Goal: Task Accomplishment & Management: Manage account settings

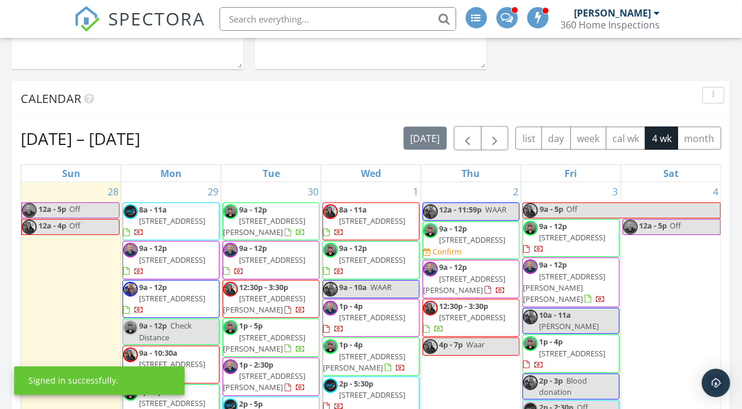
scroll to position [536, 0]
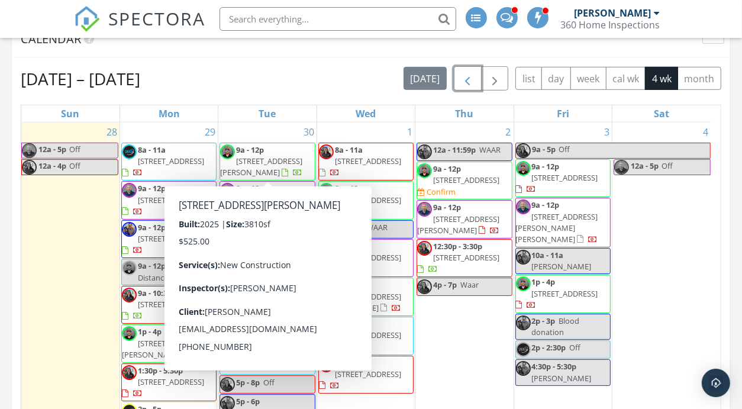
click at [471, 79] on span "button" at bounding box center [468, 79] width 14 height 14
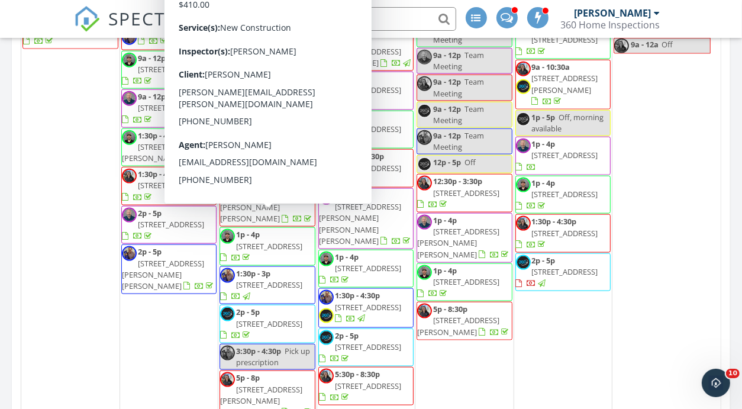
scroll to position [1101, 0]
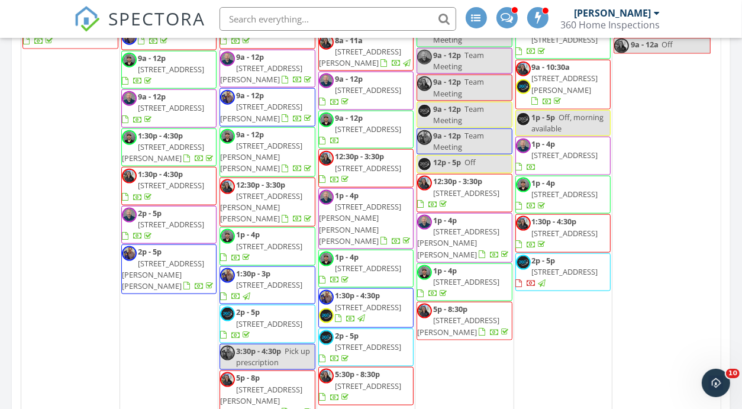
click at [583, 173] on span "1p - 4p 51 Sweetbriar Dr , Newport News 23606" at bounding box center [563, 156] width 94 height 35
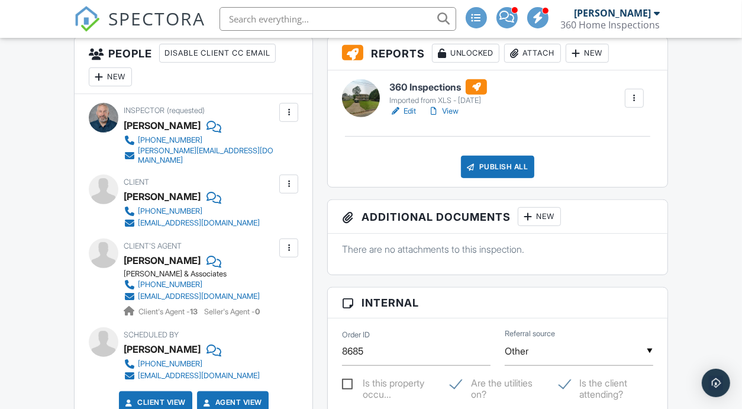
click at [454, 108] on link "View" at bounding box center [443, 111] width 31 height 12
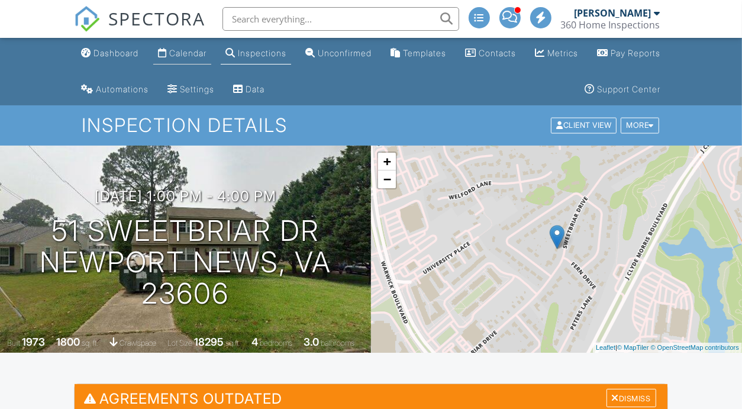
click at [199, 61] on link "Calendar" at bounding box center [182, 54] width 58 height 22
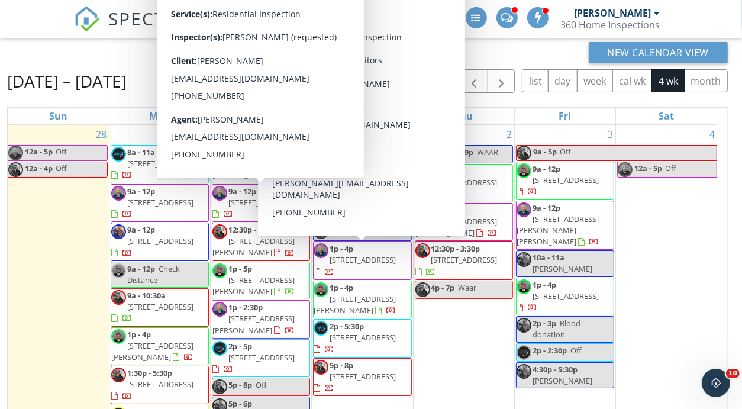
click at [239, 201] on span "[STREET_ADDRESS]" at bounding box center [262, 202] width 66 height 11
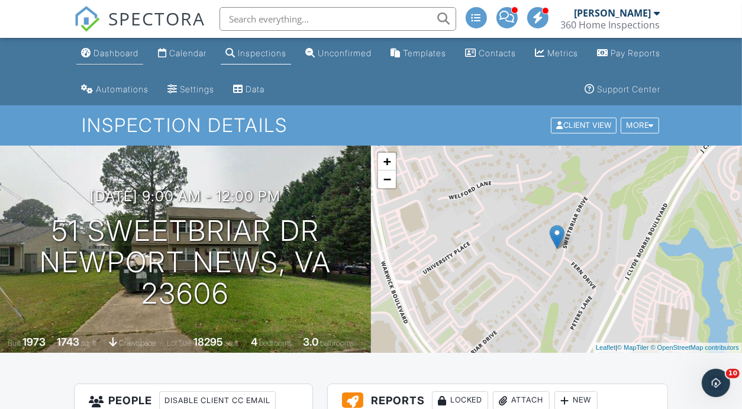
click at [116, 53] on div "Dashboard" at bounding box center [116, 53] width 45 height 10
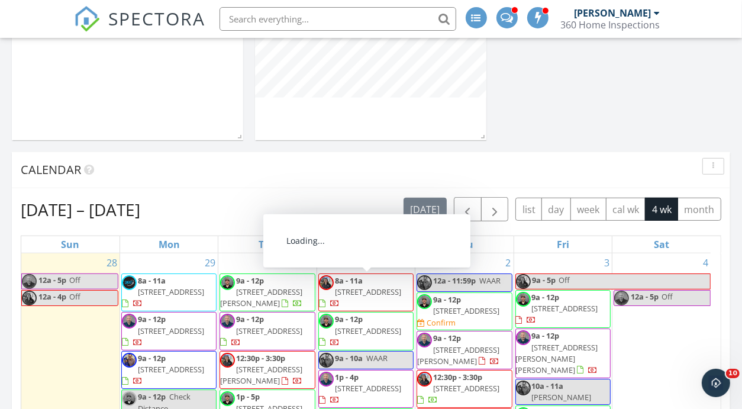
scroll to position [403, 0]
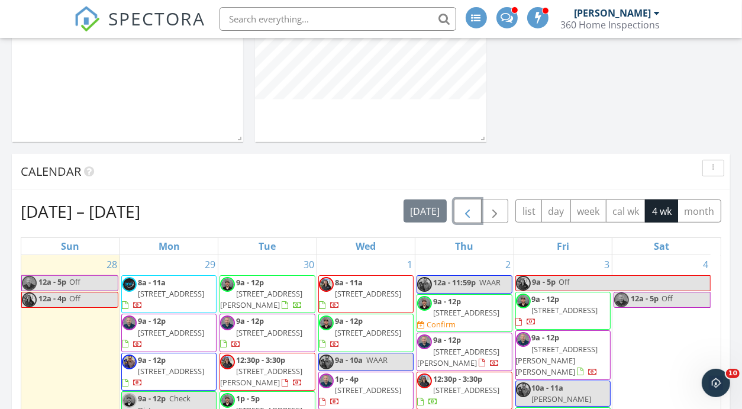
click at [472, 216] on span "button" at bounding box center [468, 211] width 14 height 14
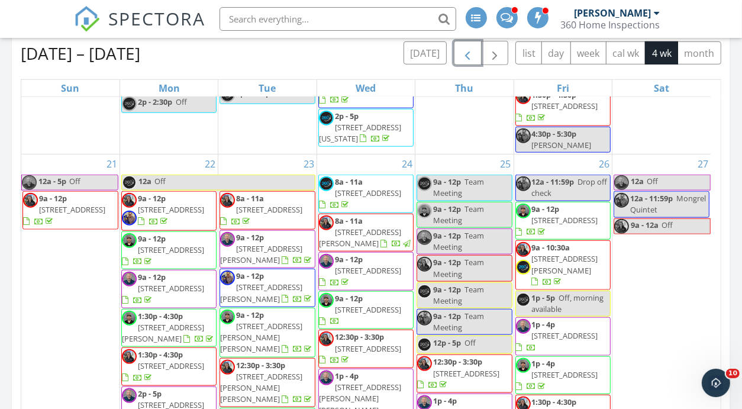
scroll to position [1127, 0]
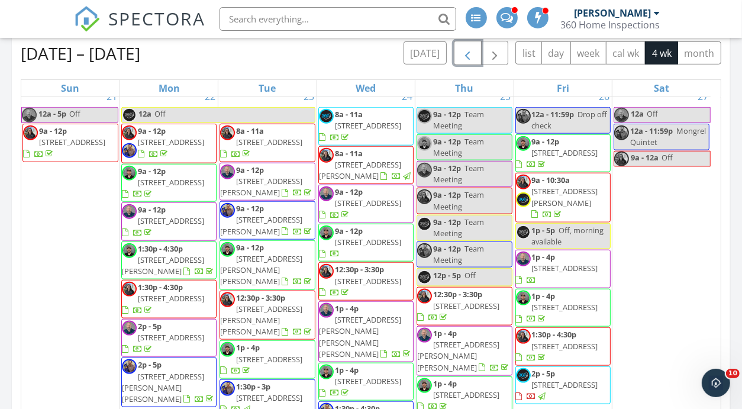
click at [565, 270] on span "51 Sweetbriar Dr , Newport News 23606" at bounding box center [565, 268] width 66 height 11
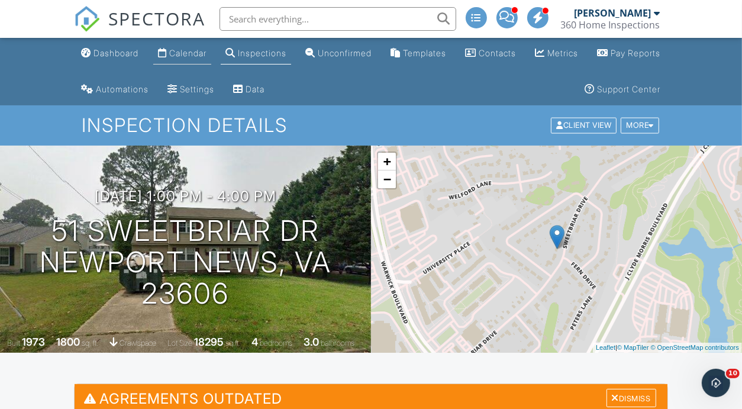
click at [197, 56] on div "Calendar" at bounding box center [187, 53] width 37 height 10
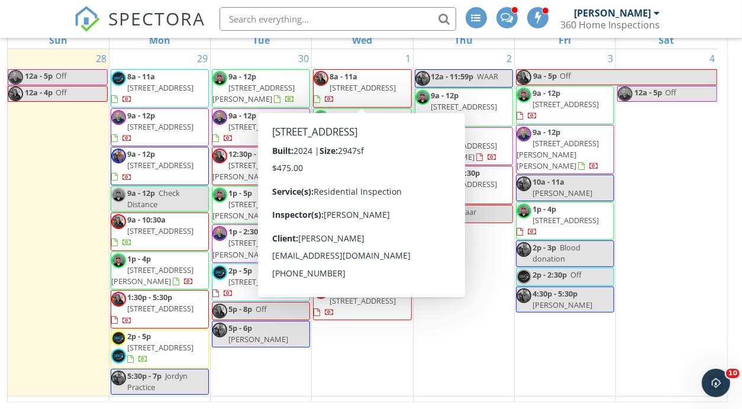
click at [266, 123] on span "51 Sweetbriar Dr, Newport News 23606" at bounding box center [262, 126] width 66 height 11
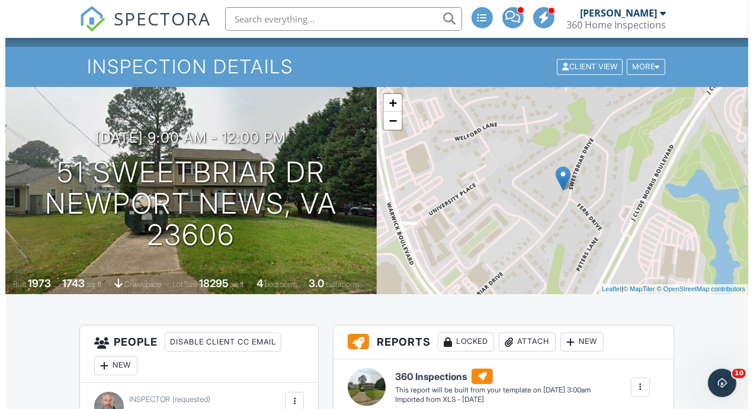
scroll to position [54, 0]
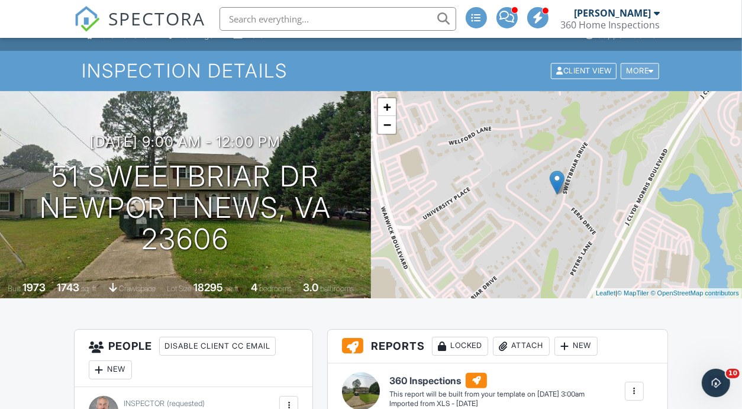
click at [647, 76] on div "More" at bounding box center [640, 71] width 38 height 16
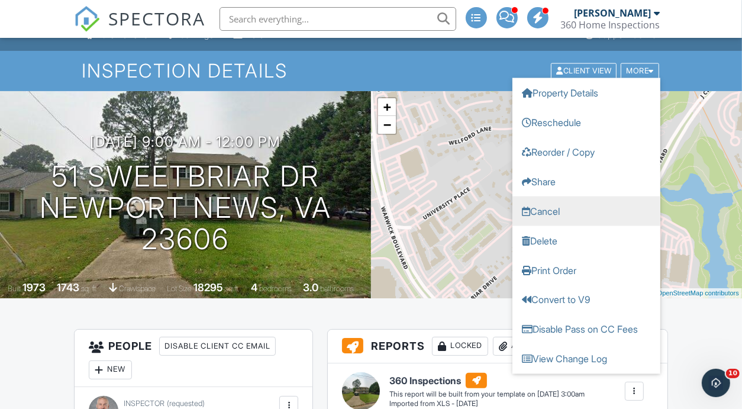
click at [571, 212] on link "Cancel" at bounding box center [587, 212] width 148 height 30
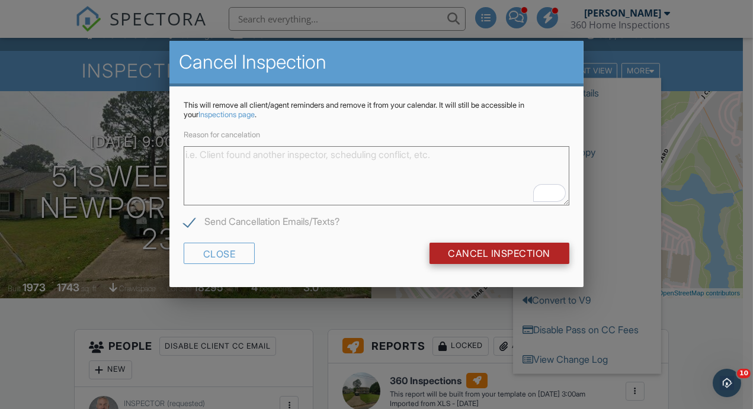
click at [500, 250] on input "Cancel Inspection" at bounding box center [499, 253] width 140 height 21
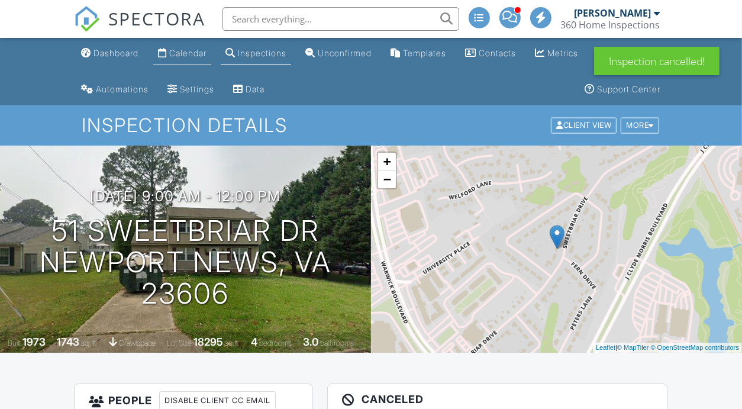
click at [185, 56] on div "Calendar" at bounding box center [187, 53] width 37 height 10
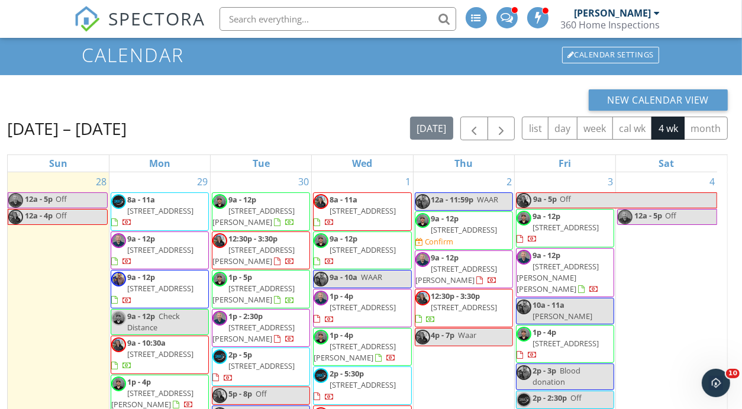
scroll to position [67, 0]
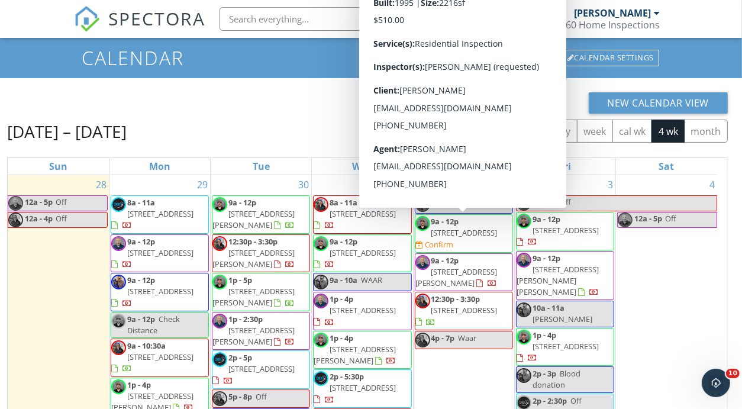
click at [471, 233] on span "[STREET_ADDRESS]" at bounding box center [465, 232] width 66 height 11
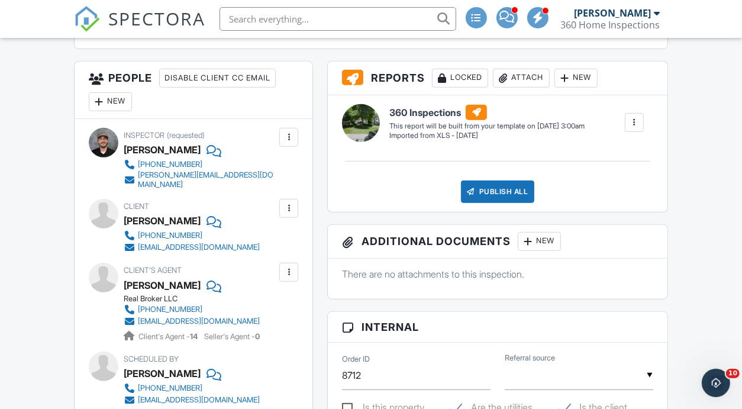
scroll to position [115, 0]
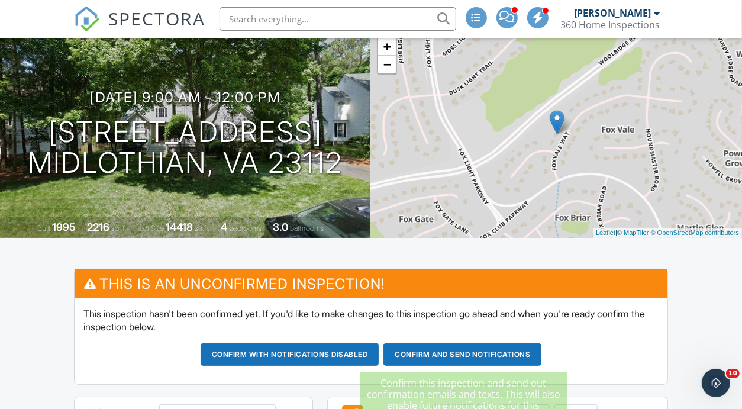
click at [442, 358] on button "Confirm and send notifications" at bounding box center [463, 354] width 158 height 22
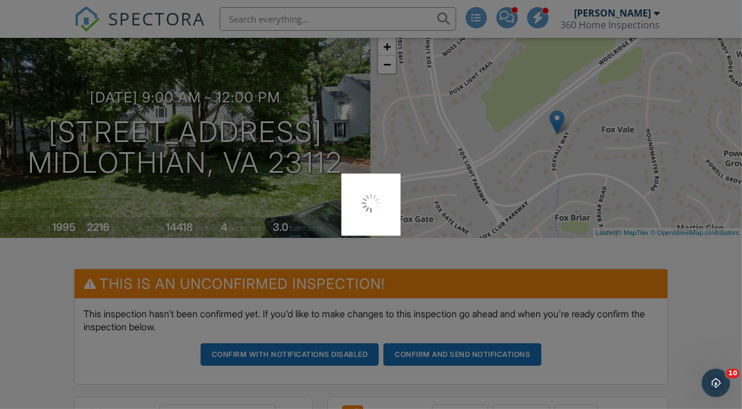
scroll to position [0, 0]
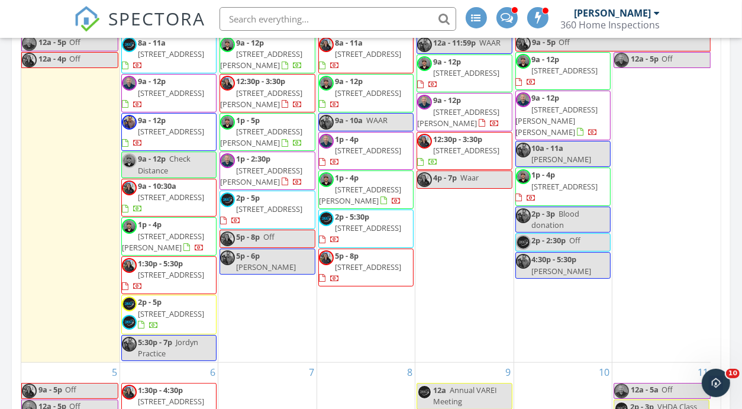
scroll to position [644, 0]
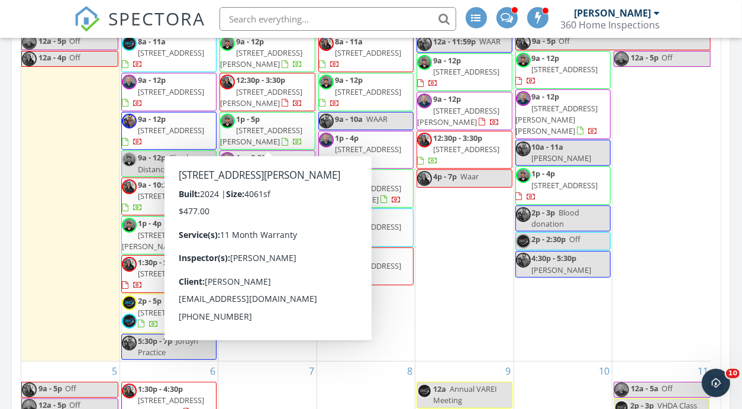
click at [36, 222] on div "28 12a - 5p Off 12a - 4p Off" at bounding box center [70, 187] width 98 height 347
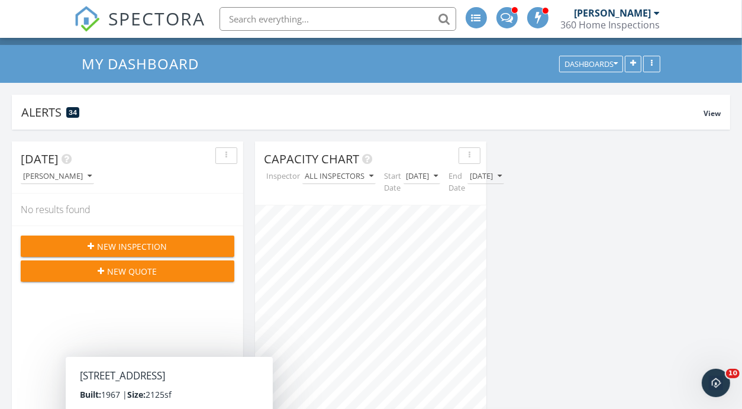
scroll to position [0, 0]
